Goal: Check status: Check status

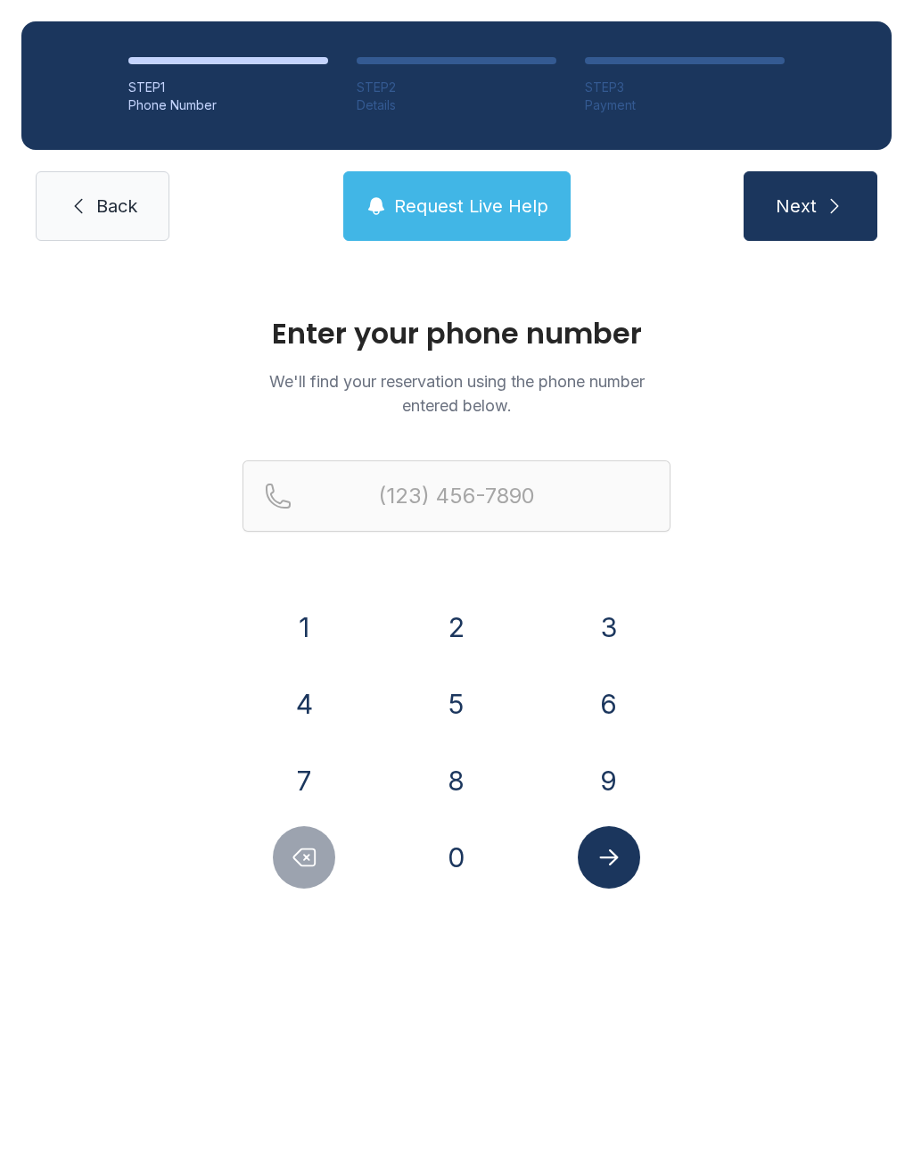
click at [309, 692] on button "4" at bounding box center [304, 703] width 62 height 62
click at [298, 782] on button "7" at bounding box center [304, 780] width 62 height 62
click at [439, 846] on button "0" at bounding box center [456, 857] width 62 height 62
click at [591, 637] on button "3" at bounding box center [609, 627] width 62 height 62
click at [317, 698] on button "4" at bounding box center [304, 703] width 62 height 62
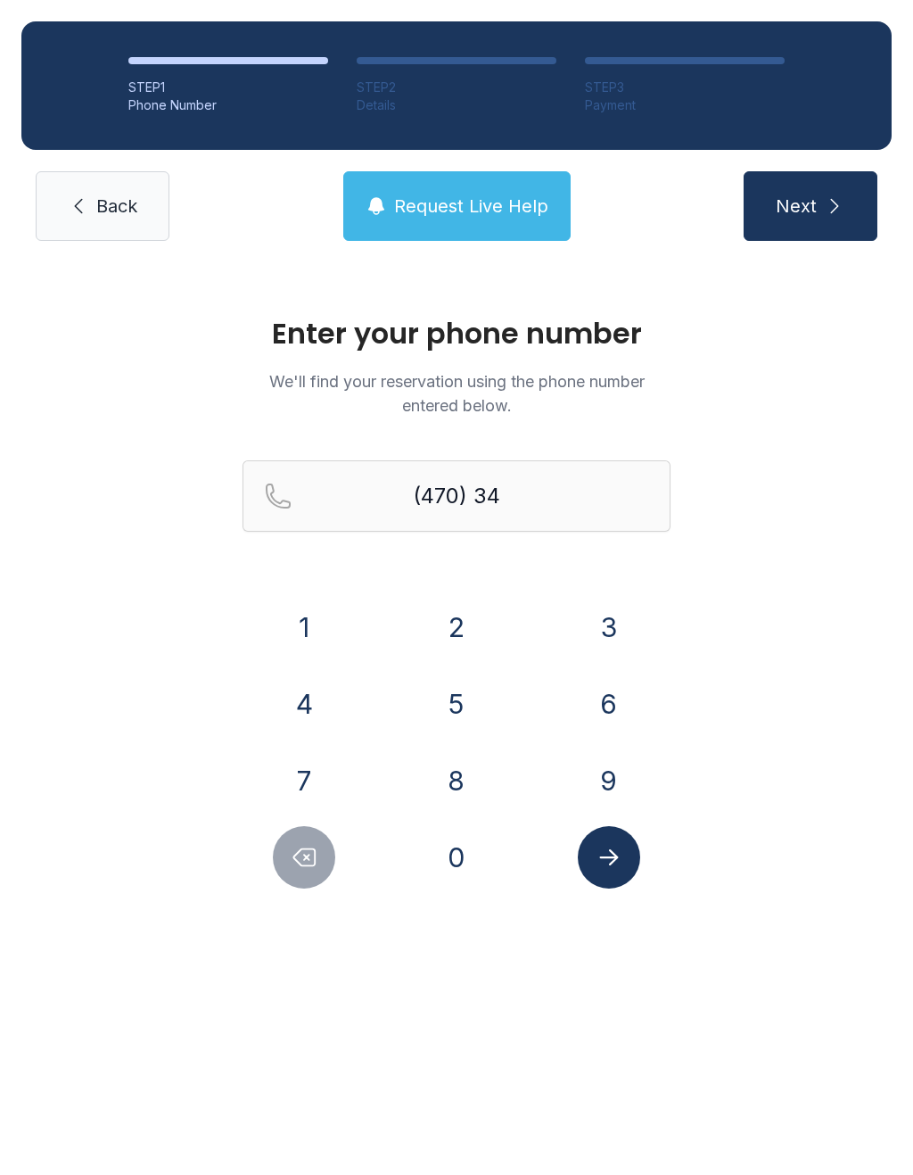
click at [470, 609] on button "2" at bounding box center [456, 627] width 62 height 62
click at [471, 871] on button "0" at bounding box center [456, 857] width 62 height 62
click at [458, 638] on button "2" at bounding box center [456, 627] width 62 height 62
click at [460, 634] on button "2" at bounding box center [456, 627] width 62 height 62
click at [581, 703] on button "6" at bounding box center [609, 703] width 62 height 62
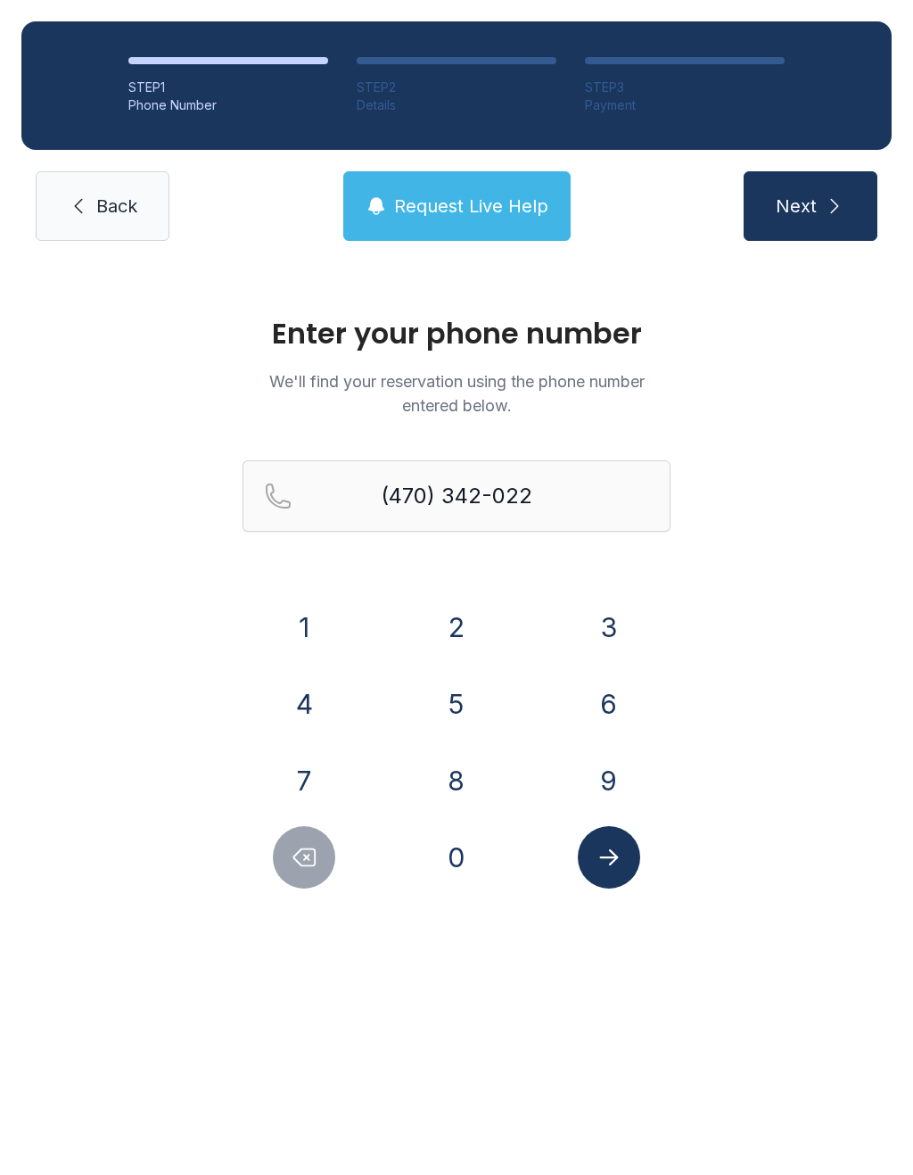
type input "[PHONE_NUMBER]"
click at [611, 852] on icon "Submit lookup form" at bounding box center [608, 857] width 19 height 16
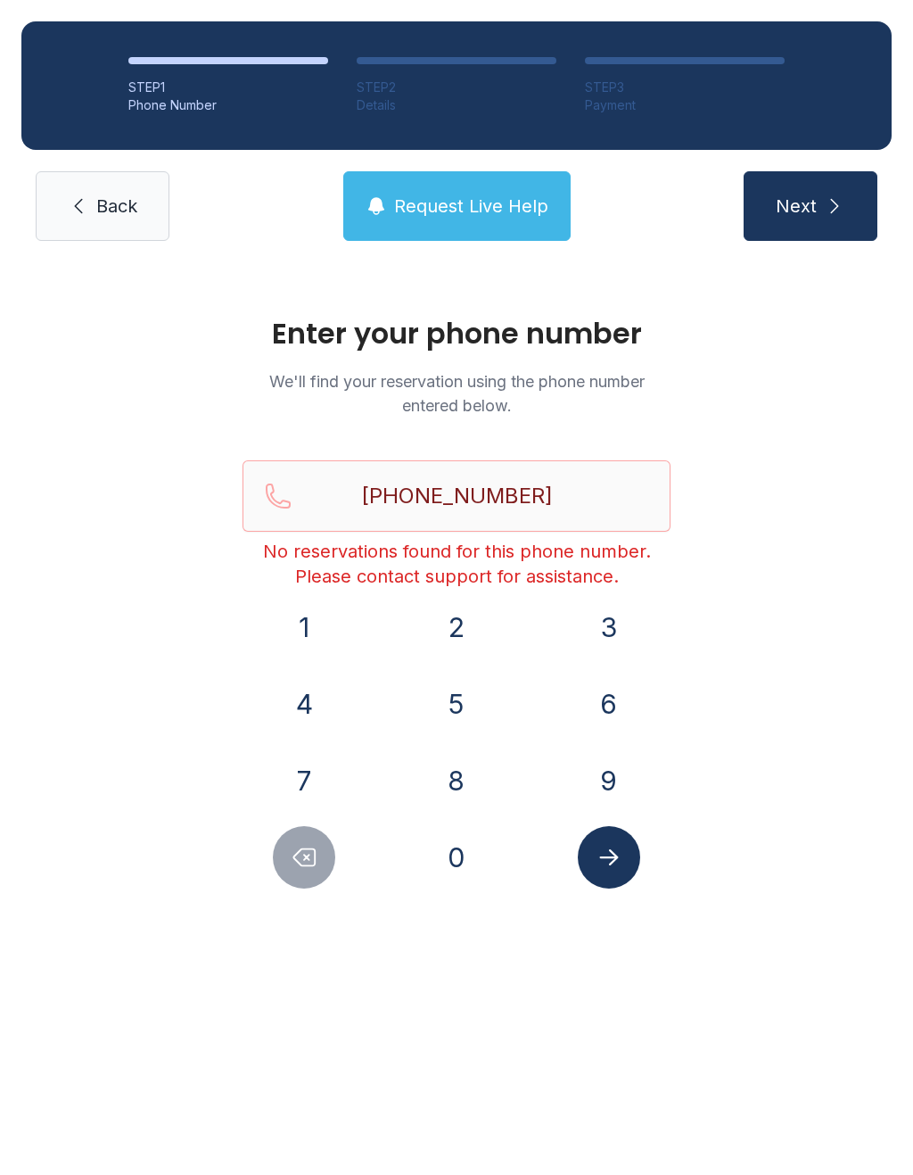
click at [167, 171] on link "Back" at bounding box center [103, 206] width 134 height 70
